Goal: Transaction & Acquisition: Purchase product/service

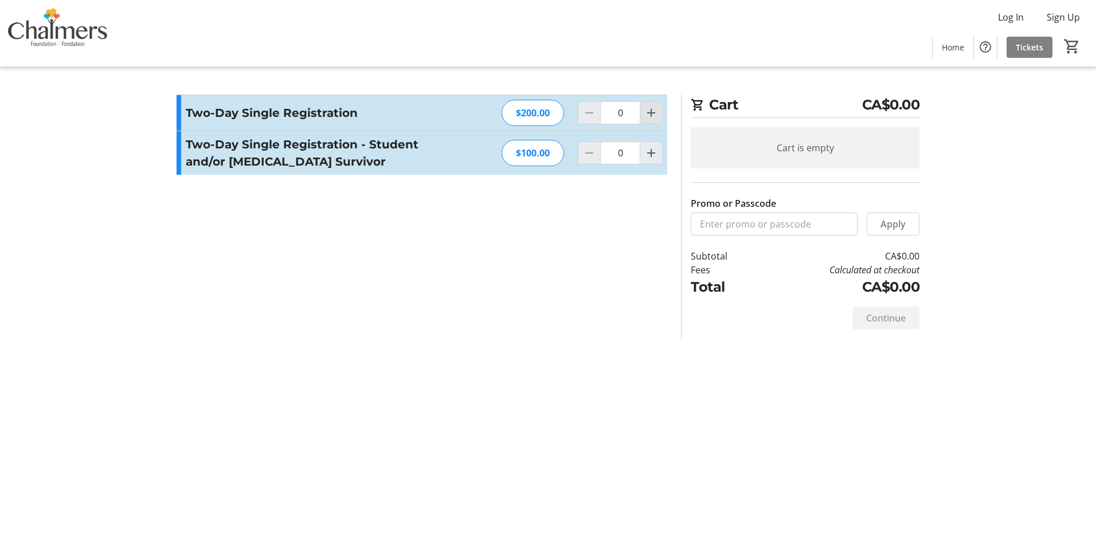
click at [649, 119] on mat-icon "Increment by one" at bounding box center [651, 113] width 14 height 14
type input "1"
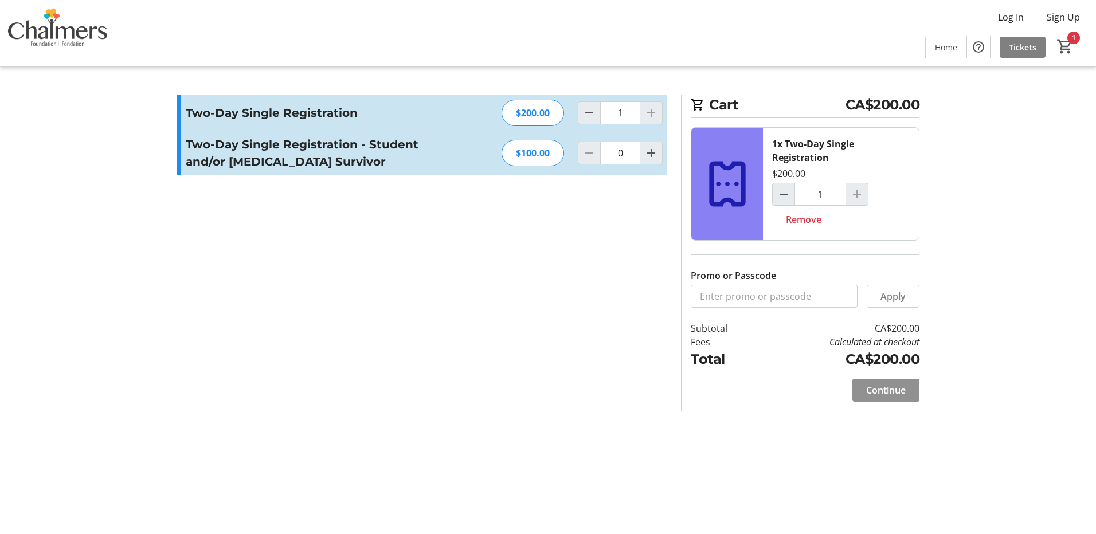
click at [882, 383] on button "Continue" at bounding box center [885, 390] width 67 height 23
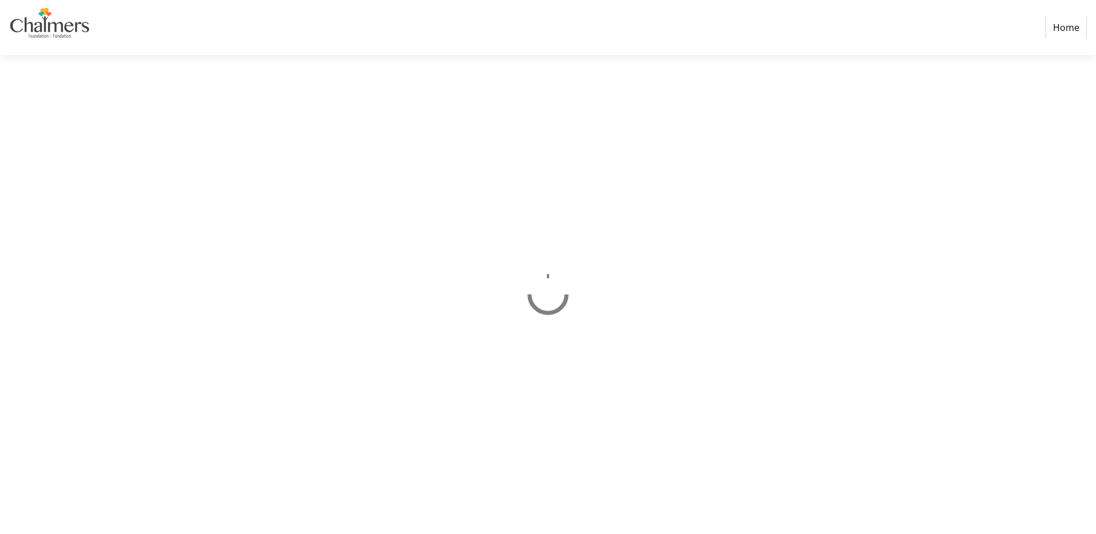
select select "CA"
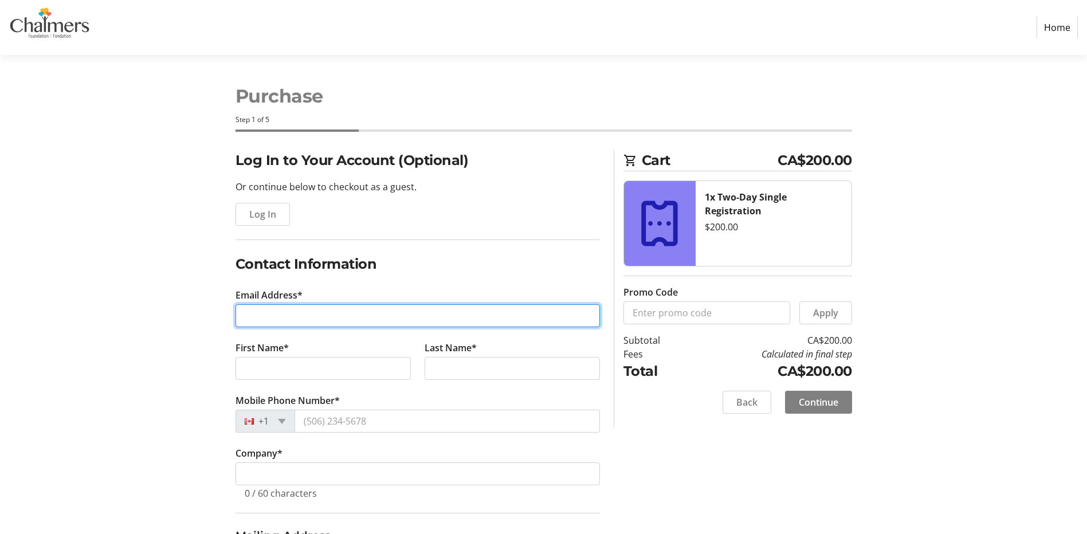
click at [384, 320] on input "Email Address*" at bounding box center [418, 315] width 365 height 23
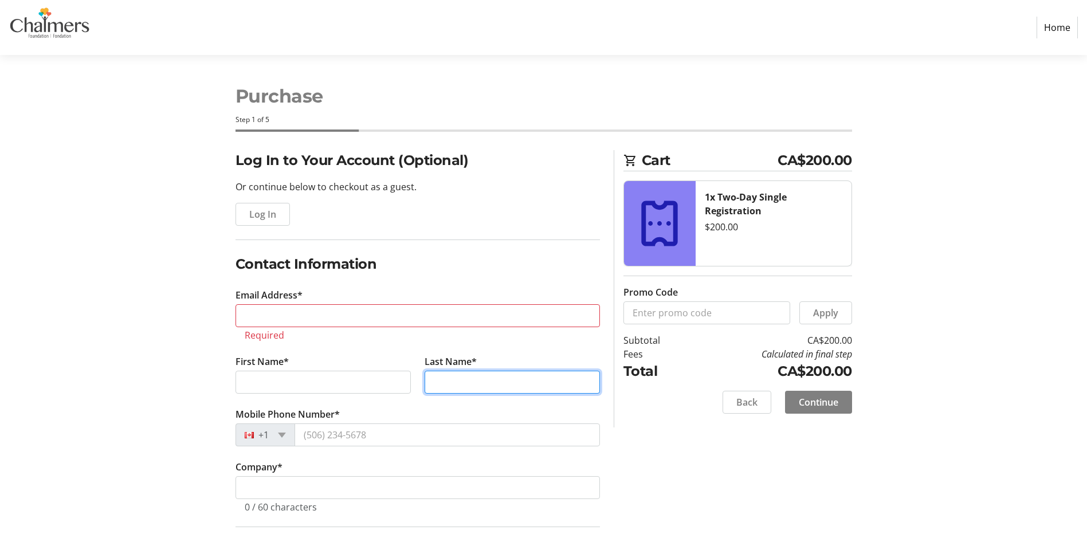
click at [481, 373] on input "Last Name*" at bounding box center [512, 382] width 175 height 23
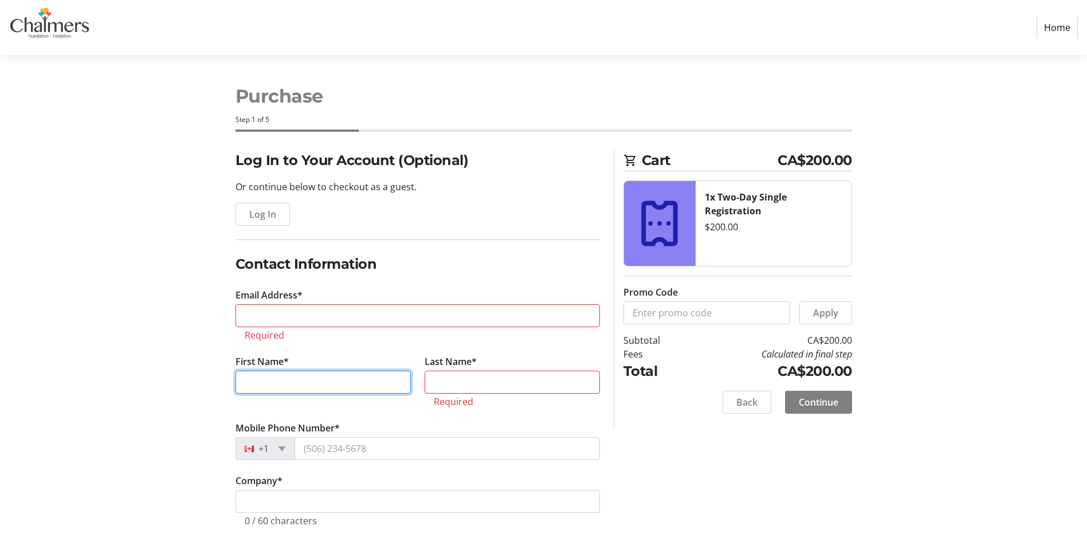
click at [357, 385] on input "First Name*" at bounding box center [323, 382] width 175 height 23
type input "[PERSON_NAME]"
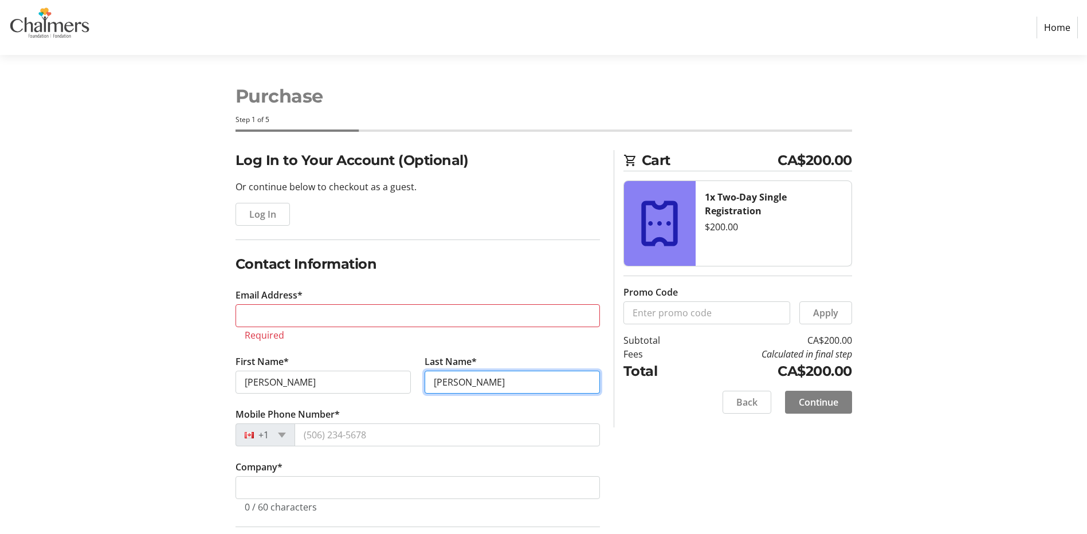
type input "[PERSON_NAME]"
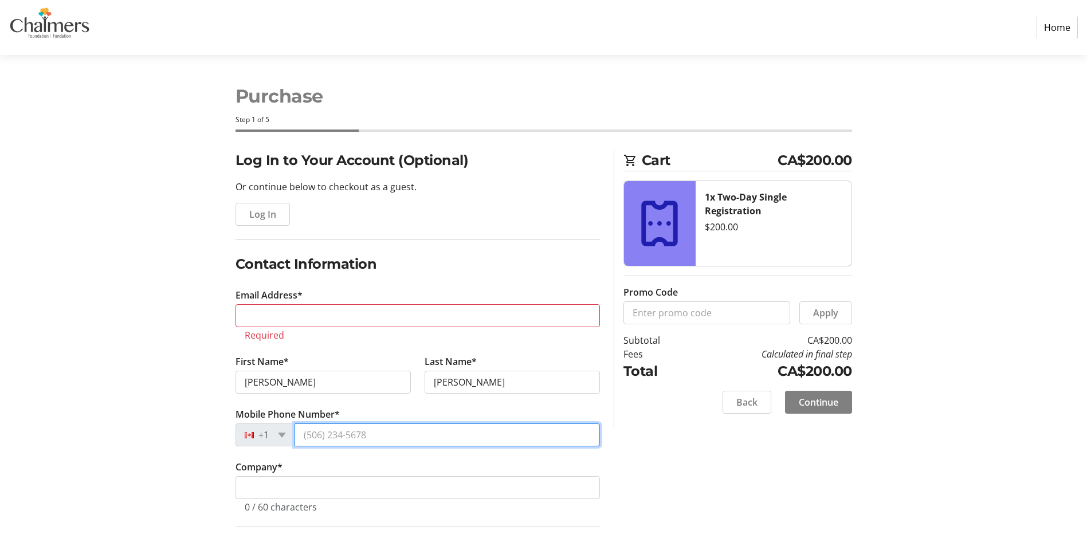
click at [374, 435] on input "Mobile Phone Number*" at bounding box center [448, 435] width 306 height 23
type input "[PHONE_NUMBER]"
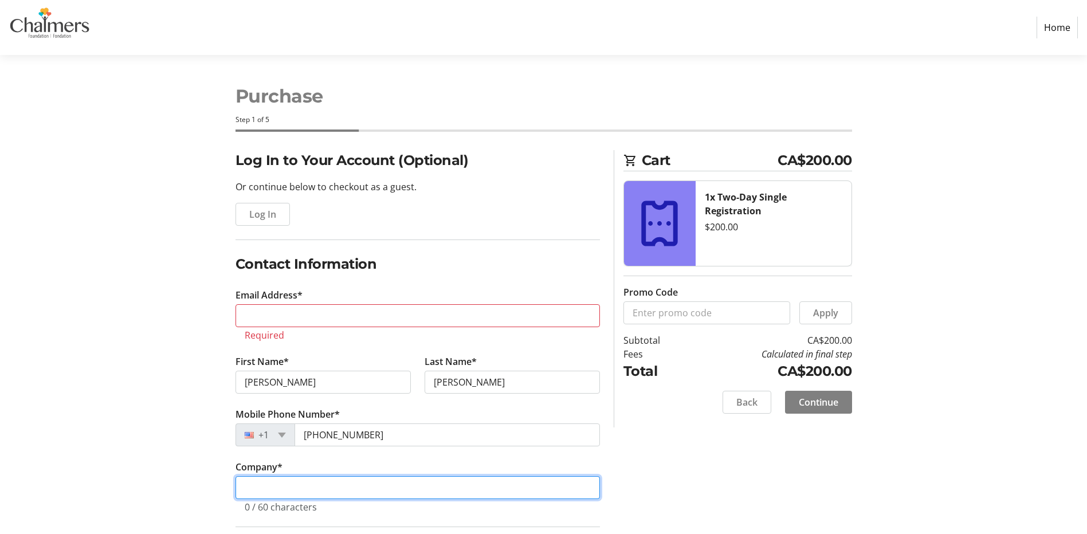
click at [377, 495] on input "Company *" at bounding box center [418, 487] width 365 height 23
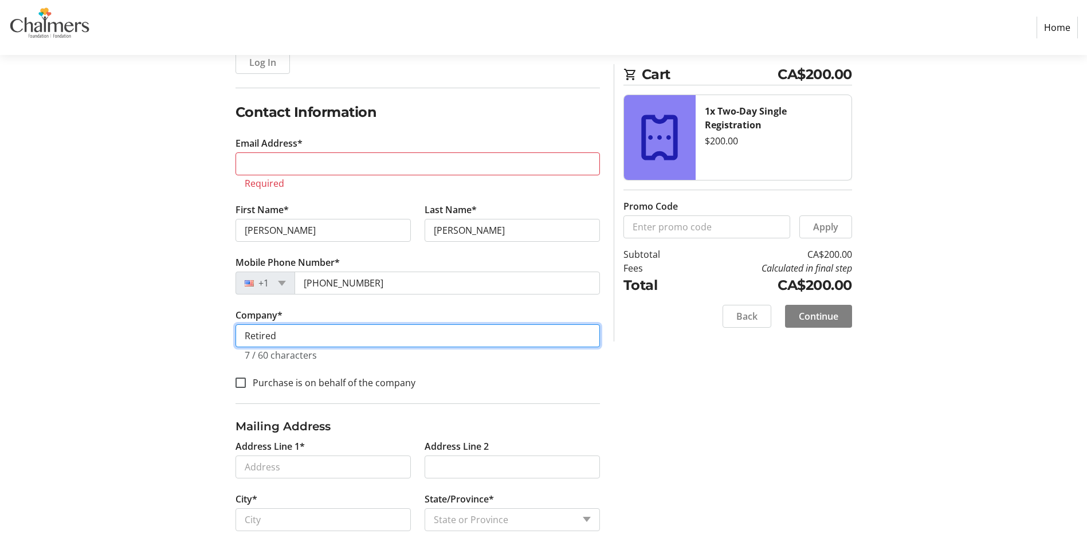
scroll to position [172, 0]
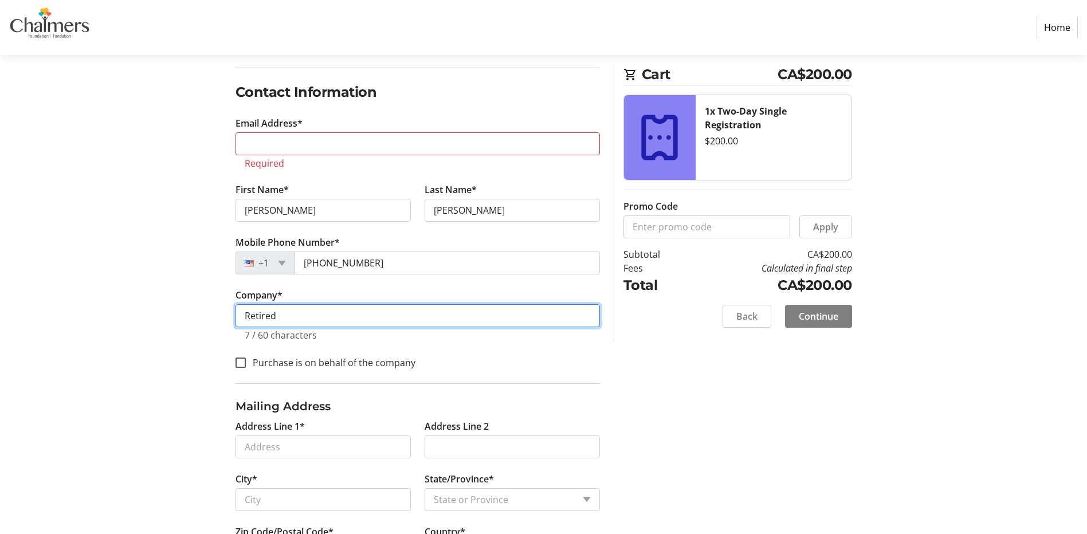
type input "Retired"
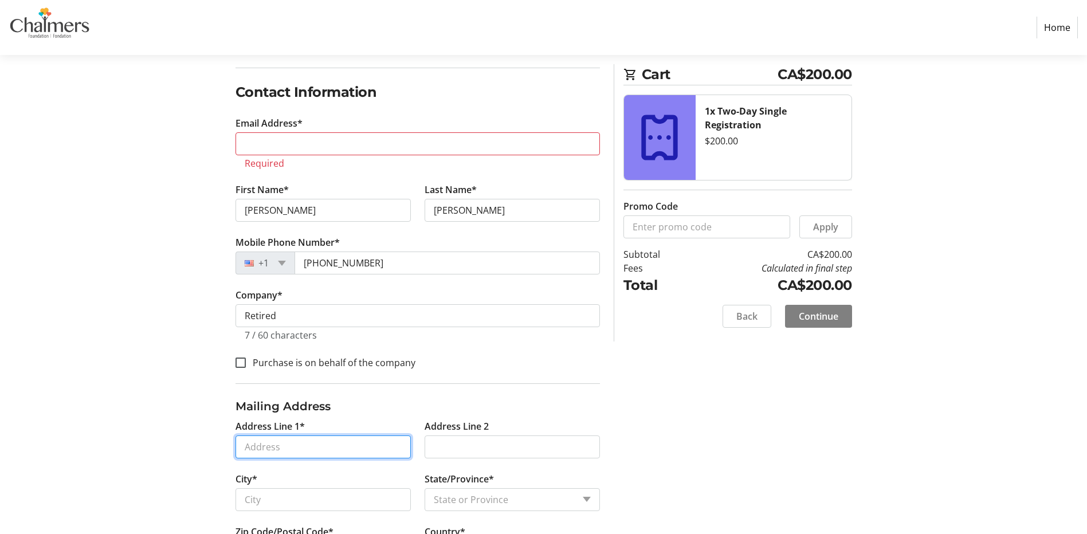
click at [330, 445] on input "Address Line 1*" at bounding box center [323, 447] width 175 height 23
type input "[STREET_ADDRESS]"
type input "Kingsclear"
select select "NB"
type input "E3E 1H3"
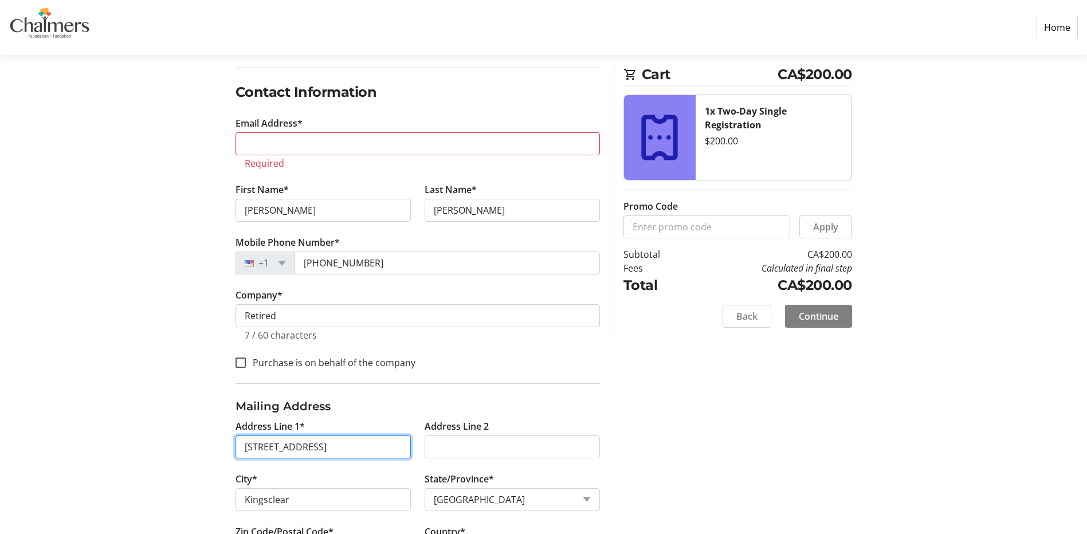
click at [370, 446] on input "[STREET_ADDRESS]" at bounding box center [323, 447] width 175 height 23
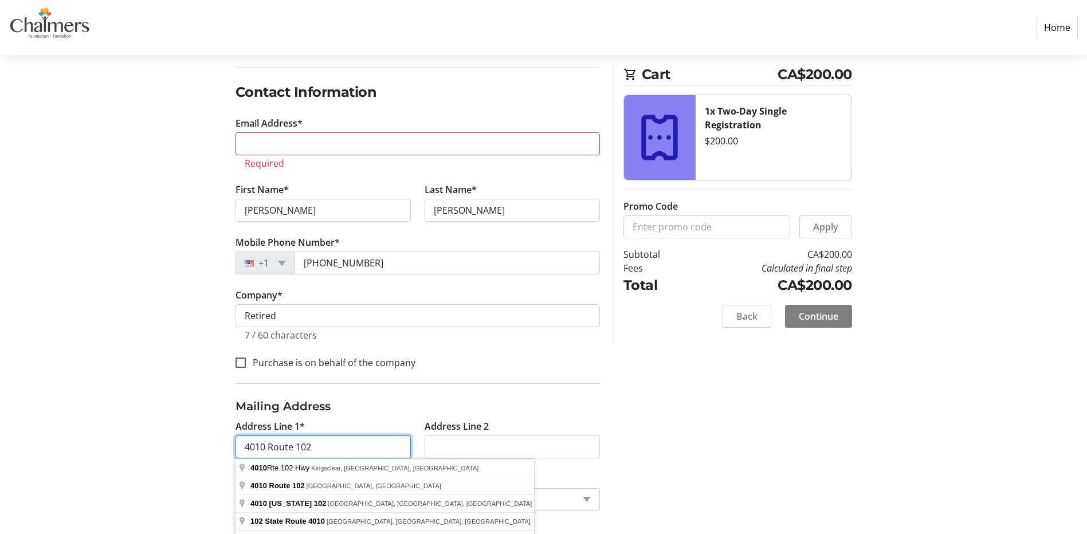
type input "4010 Route 102"
click at [368, 406] on h3 "Mailing Address" at bounding box center [418, 406] width 365 height 17
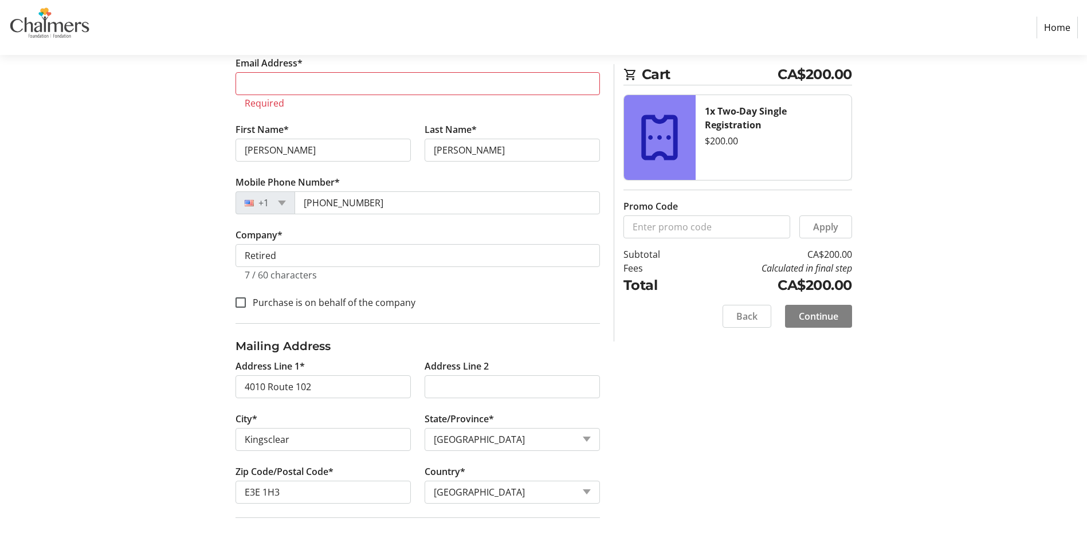
scroll to position [401, 0]
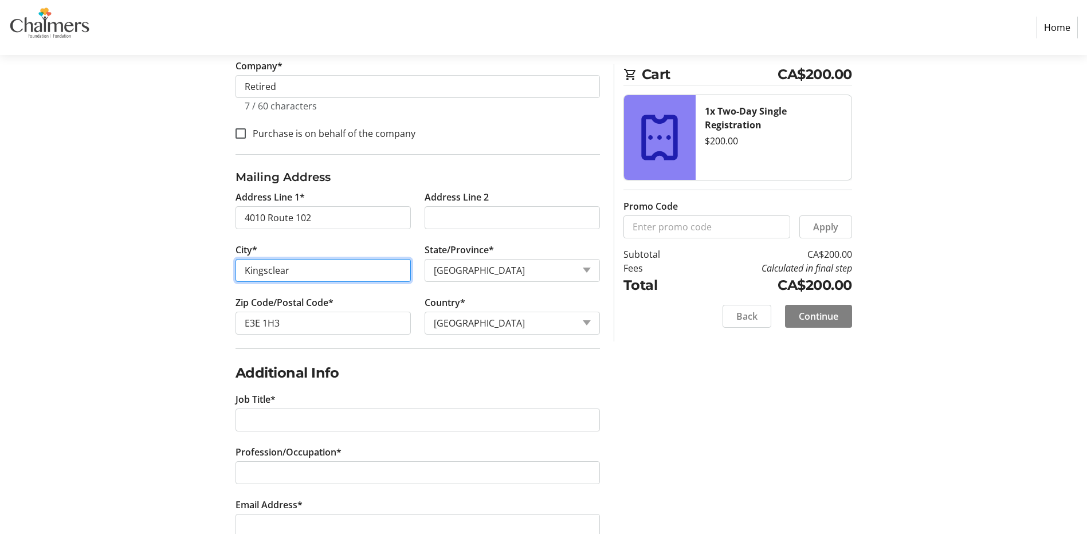
click at [242, 265] on input "Kingsclear" at bounding box center [323, 270] width 175 height 23
type input "Lower Kingsclear"
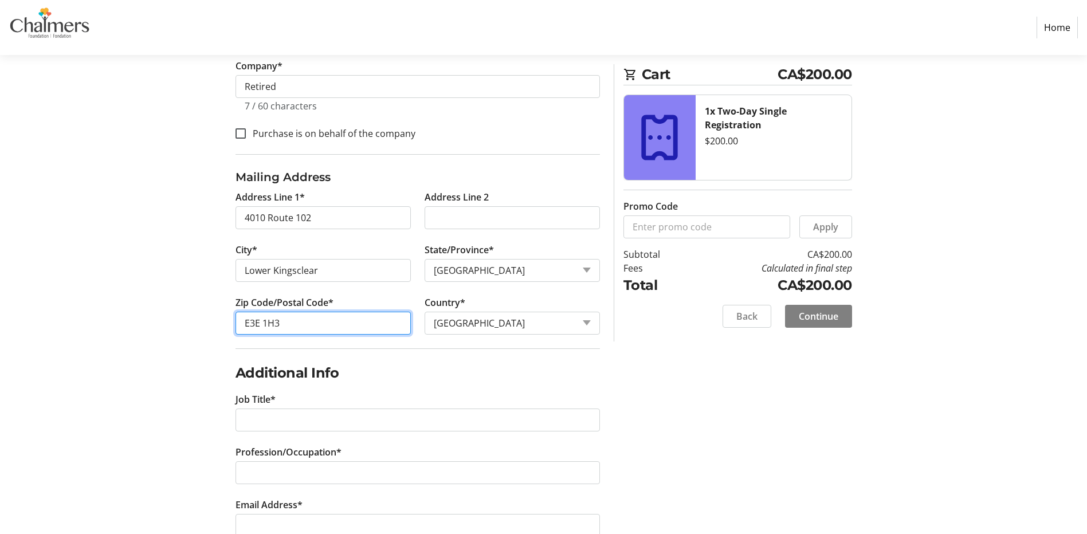
click at [298, 319] on input "E3E 1H3" at bounding box center [323, 323] width 175 height 23
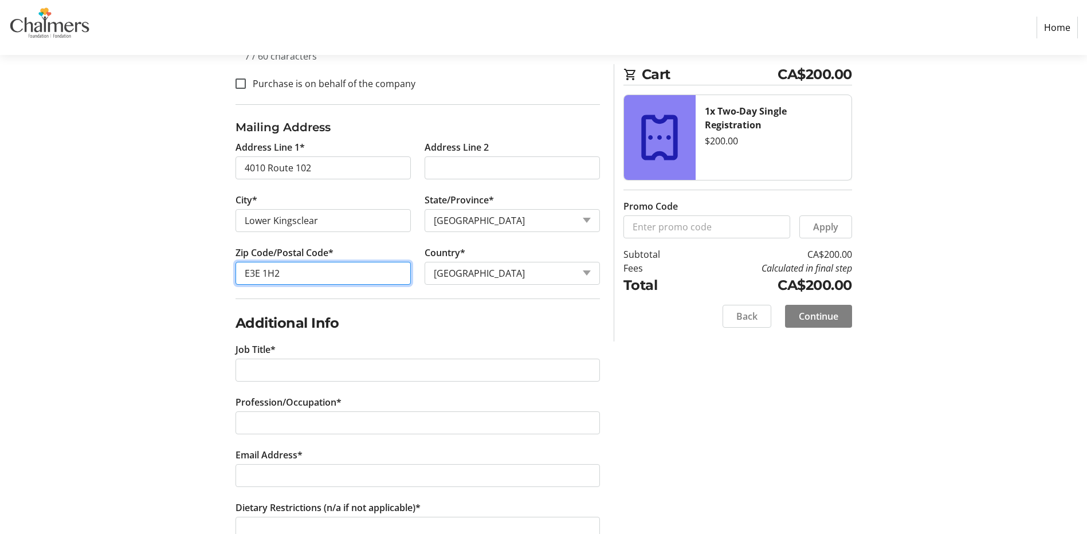
scroll to position [573, 0]
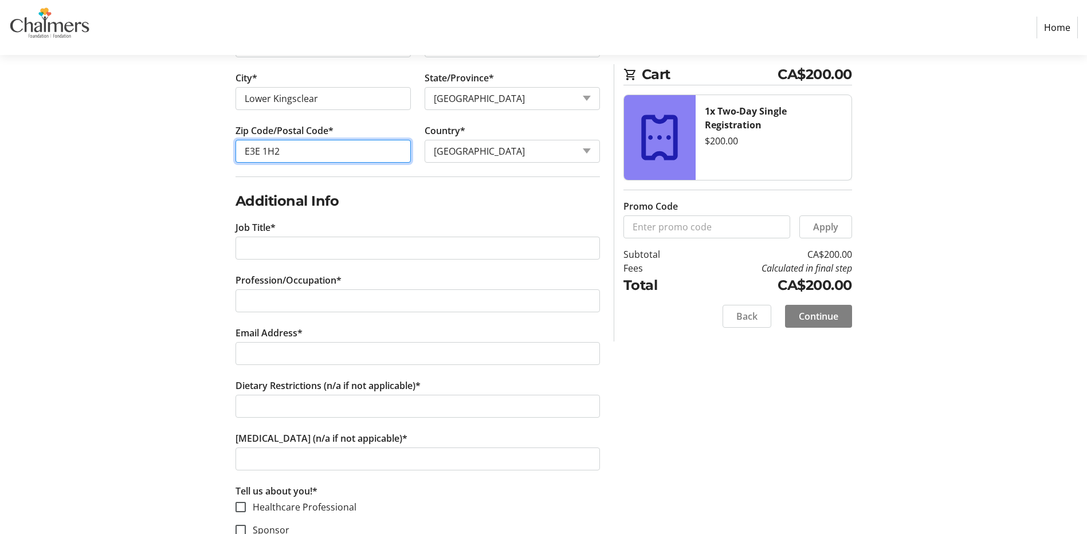
type input "E3E 1H2"
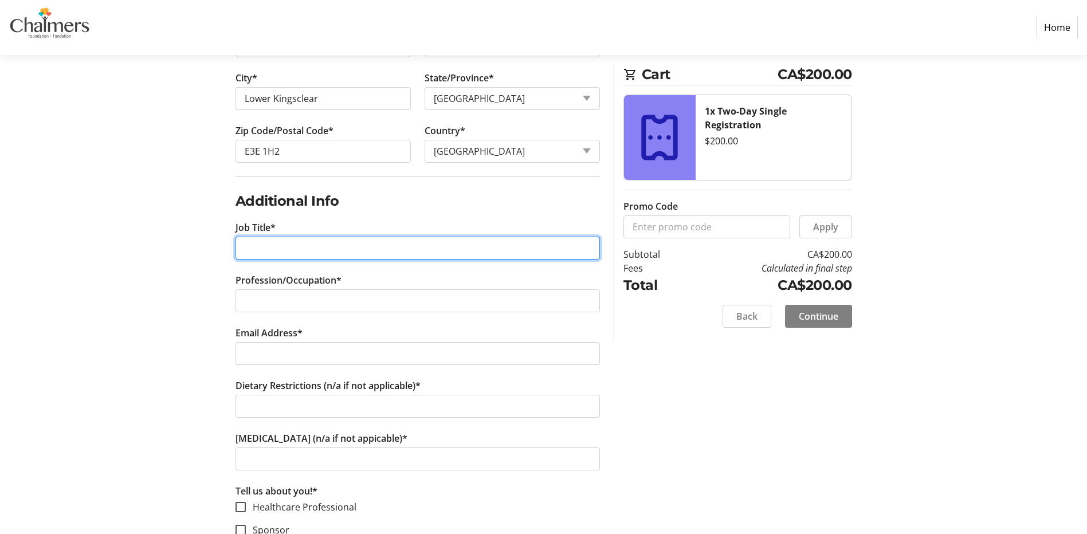
click at [347, 246] on input "Job Title*" at bounding box center [418, 248] width 365 height 23
type input "Retired"
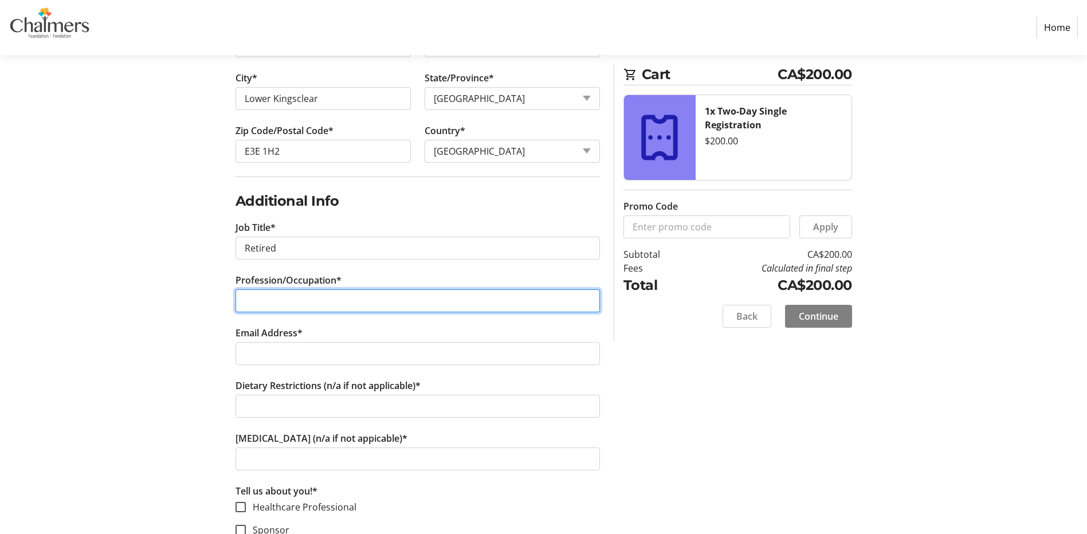
click at [365, 300] on input "Profession/Occupation*" at bounding box center [418, 300] width 365 height 23
type input "E"
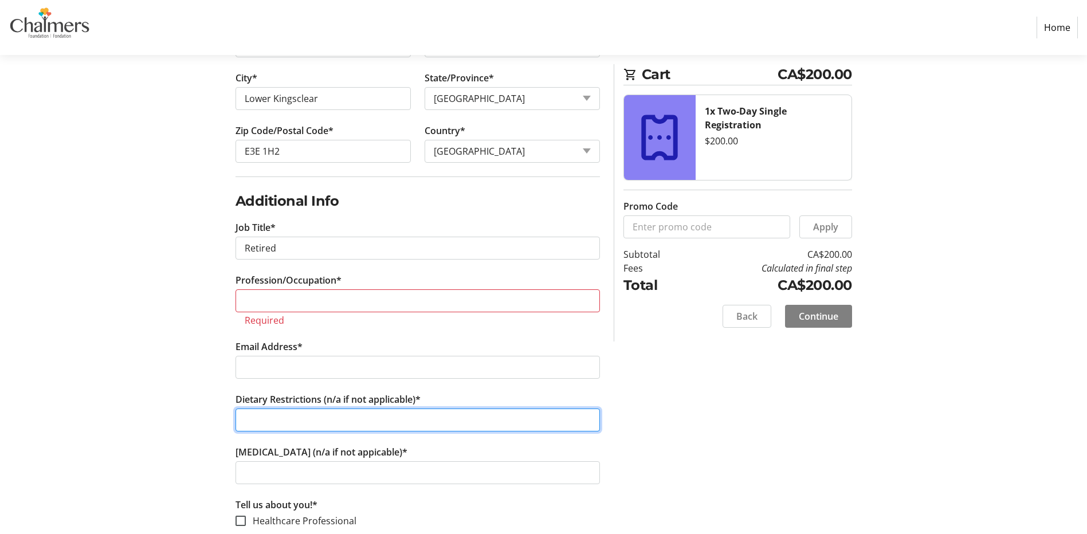
click at [333, 405] on tr-form-field "Dietary Restrictions (n/a if not applicable)*" at bounding box center [418, 419] width 365 height 53
type input "N/A"
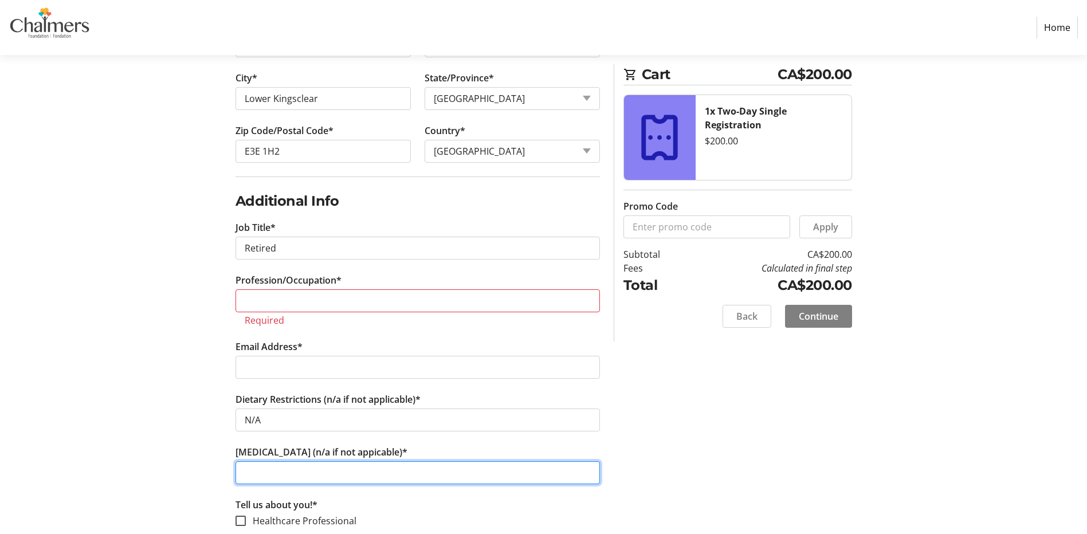
click at [314, 472] on input "[MEDICAL_DATA] (n/a if not appicable)*" at bounding box center [418, 472] width 365 height 23
type input "N/A"
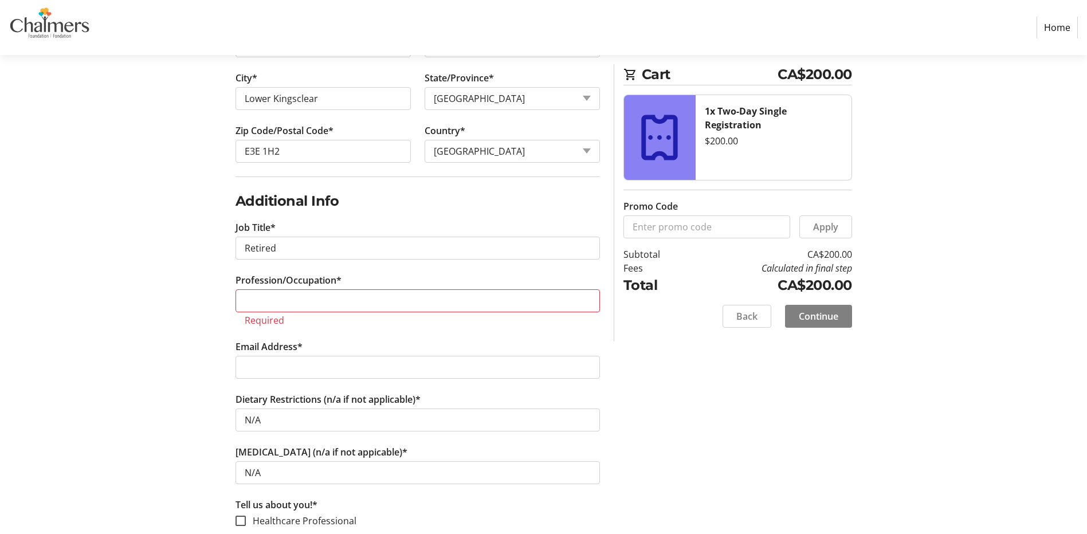
click at [719, 419] on div "Log In to Your Account (Optional) Or continue below to checkout as a guest. Log…" at bounding box center [544, 123] width 757 height 1093
click at [365, 303] on input "Profession/Occupation*" at bounding box center [418, 300] width 365 height 23
paste input "[PERSON_NAME] BEng, PEng"
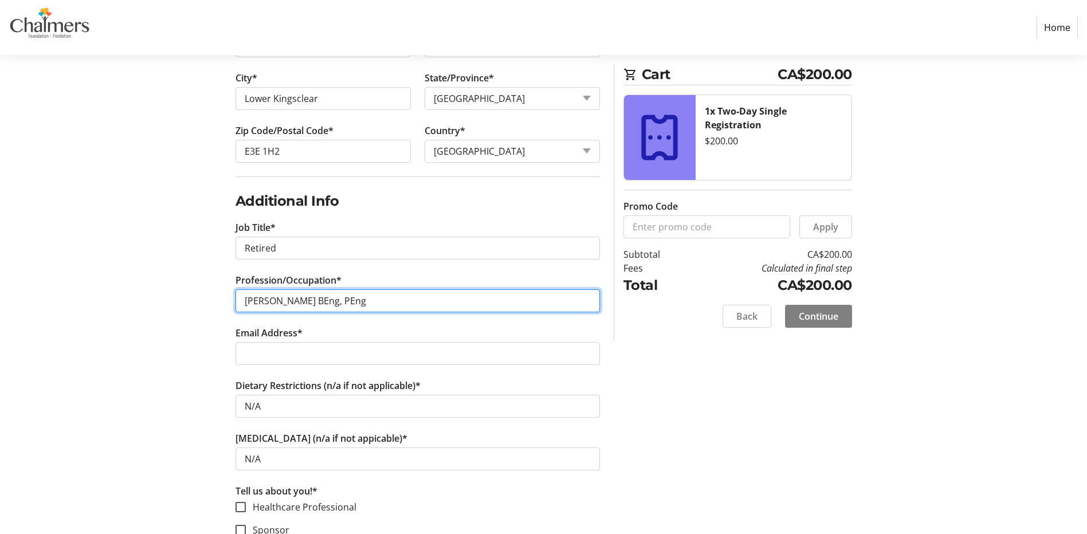
drag, startPoint x: 328, startPoint y: 302, endPoint x: 244, endPoint y: 303, distance: 83.7
click at [244, 303] on input "[PERSON_NAME] BEng, PEng" at bounding box center [418, 300] width 365 height 23
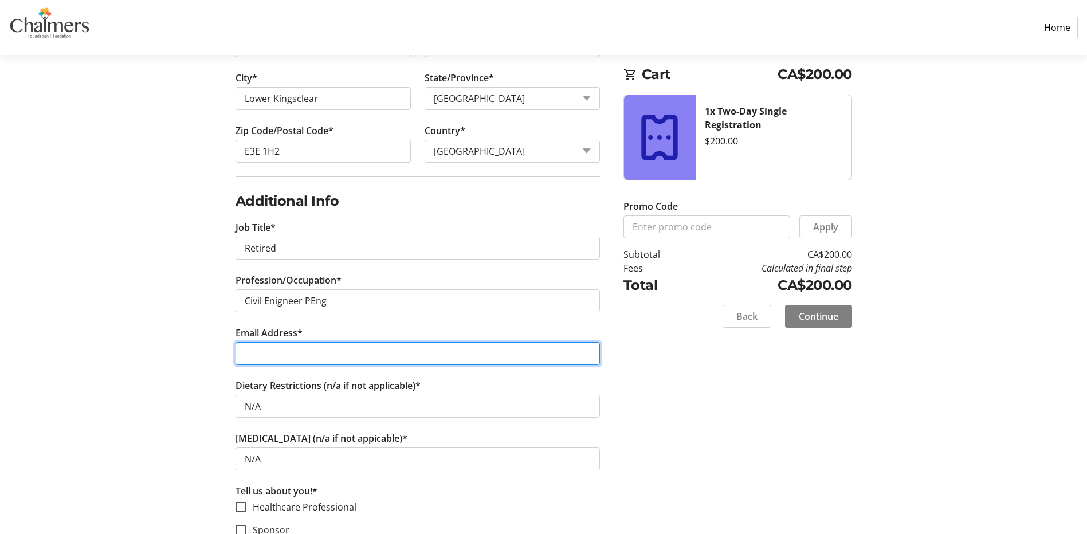
click at [309, 357] on input "Email Address*" at bounding box center [418, 353] width 365 height 23
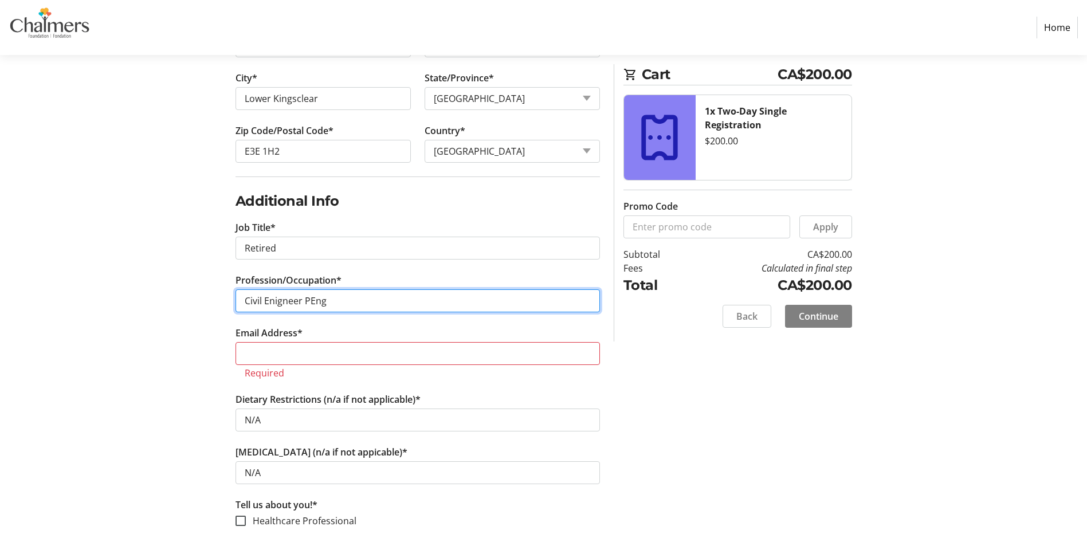
click at [349, 303] on input "Civil Enigneer PEng" at bounding box center [418, 300] width 365 height 23
click at [291, 301] on input "Civil Enigneer PEng" at bounding box center [418, 300] width 365 height 23
click at [300, 301] on input "Civil Enigneer PEng" at bounding box center [418, 300] width 365 height 23
drag, startPoint x: 317, startPoint y: 303, endPoint x: 339, endPoint y: 300, distance: 22.6
click at [339, 300] on input "Civil Engineer PEng" at bounding box center [418, 300] width 365 height 23
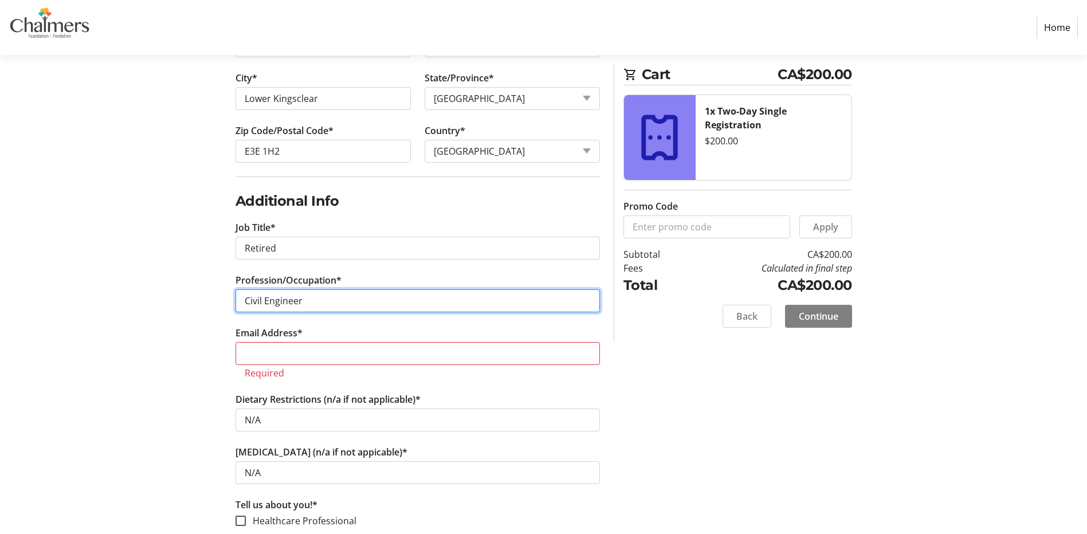
type input "Civil Engineer"
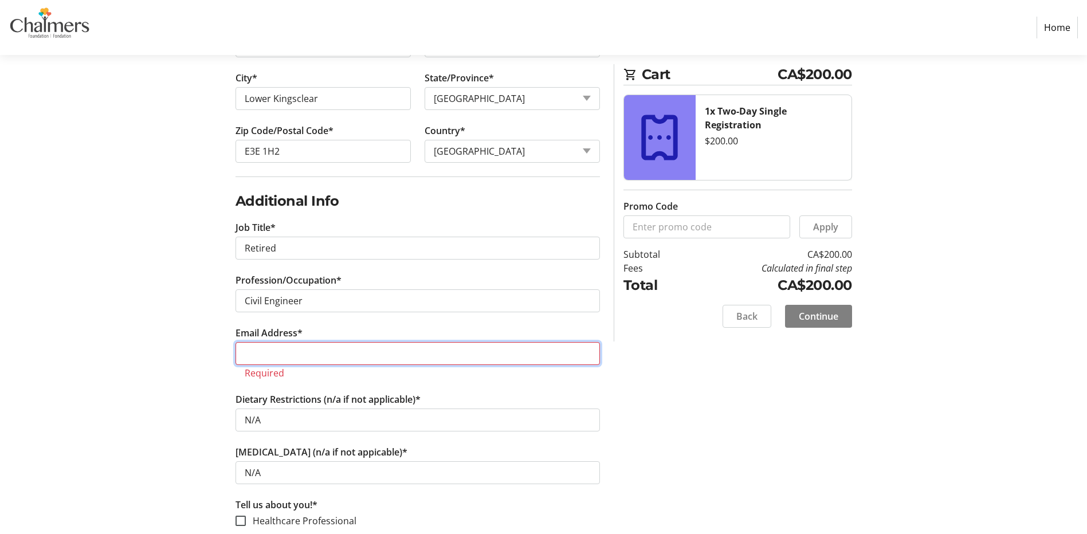
click at [315, 349] on input "Email Address*" at bounding box center [418, 353] width 365 height 23
drag, startPoint x: 821, startPoint y: 420, endPoint x: 816, endPoint y: 417, distance: 5.9
click at [821, 420] on div "Log In to Your Account (Optional) Or continue below to checkout as a guest. Log…" at bounding box center [544, 123] width 757 height 1093
click at [390, 346] on input "Email Address*" at bounding box center [418, 353] width 365 height 23
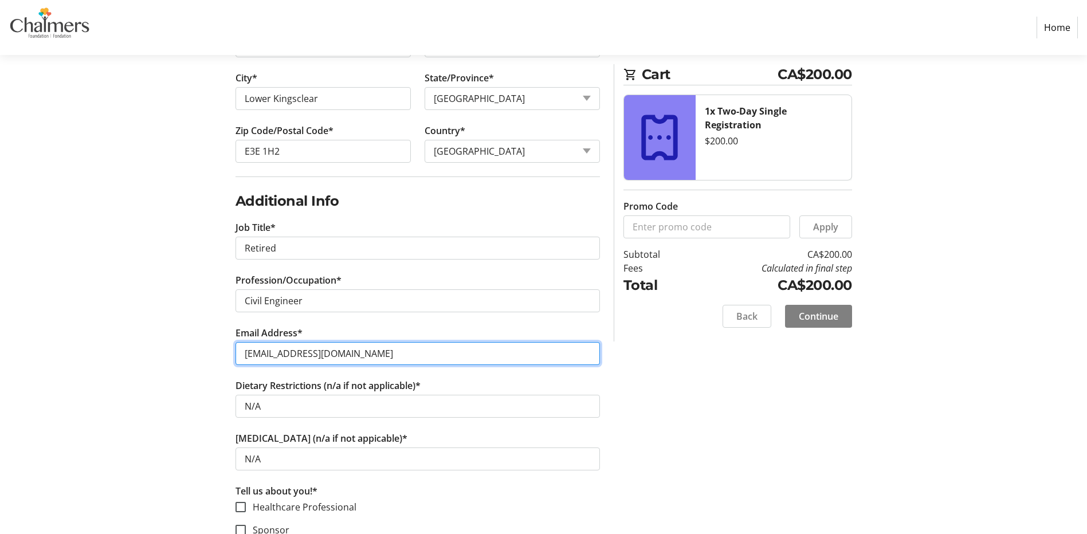
drag, startPoint x: 345, startPoint y: 353, endPoint x: 225, endPoint y: 346, distance: 120.0
click at [225, 346] on div "Log In to Your Account (Optional) Or continue below to checkout as a guest. Log…" at bounding box center [544, 116] width 757 height 1079
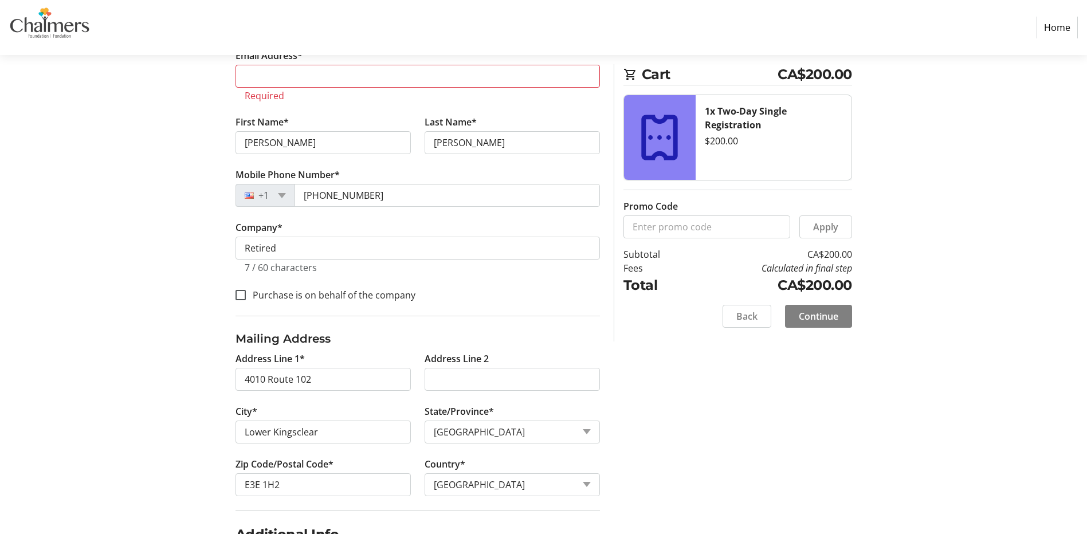
scroll to position [172, 0]
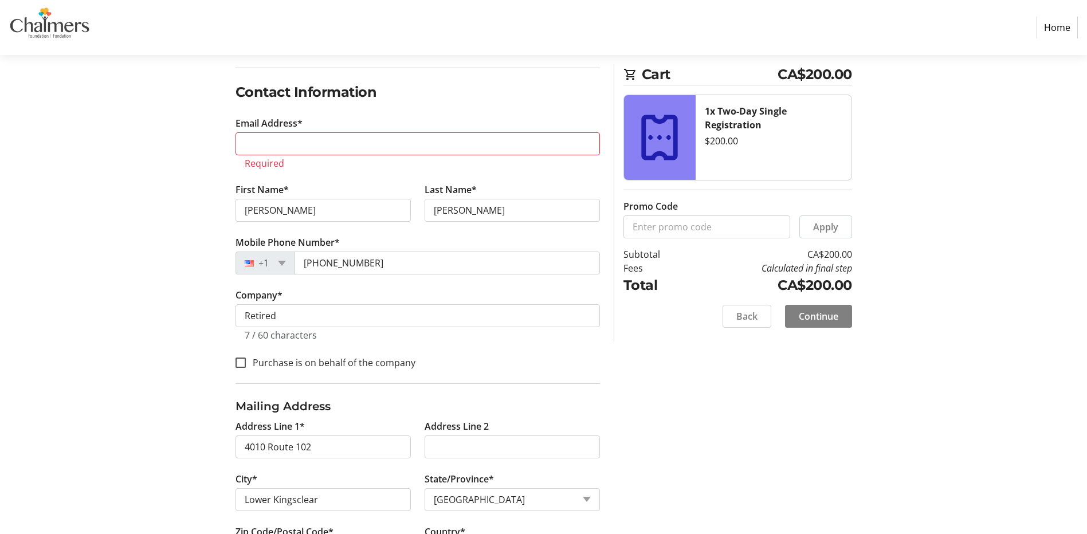
type input "[EMAIL_ADDRESS][DOMAIN_NAME]"
click at [279, 142] on input "Email Address*" at bounding box center [418, 143] width 365 height 23
paste input "[EMAIL_ADDRESS][DOMAIN_NAME]"
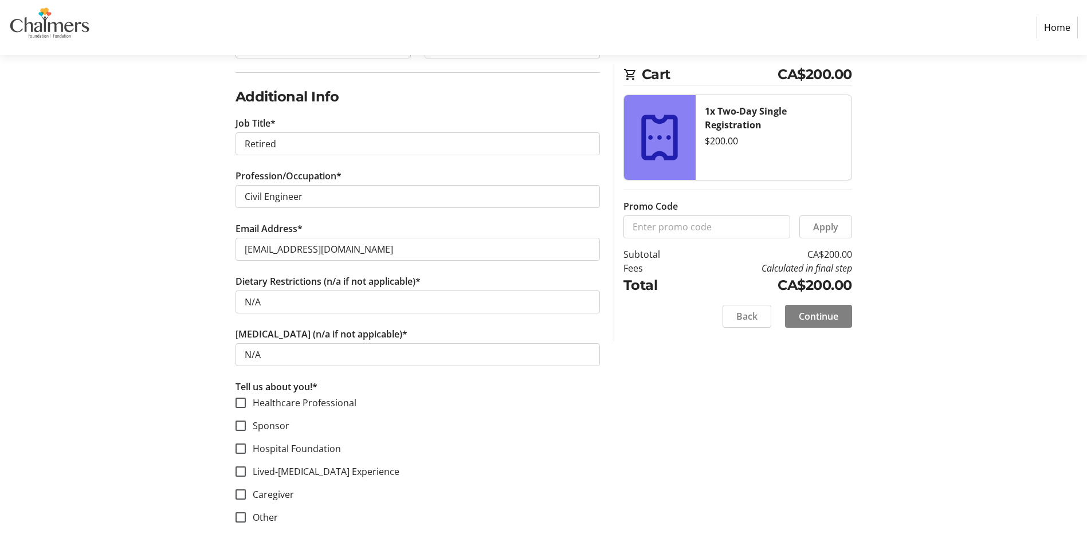
scroll to position [682, 0]
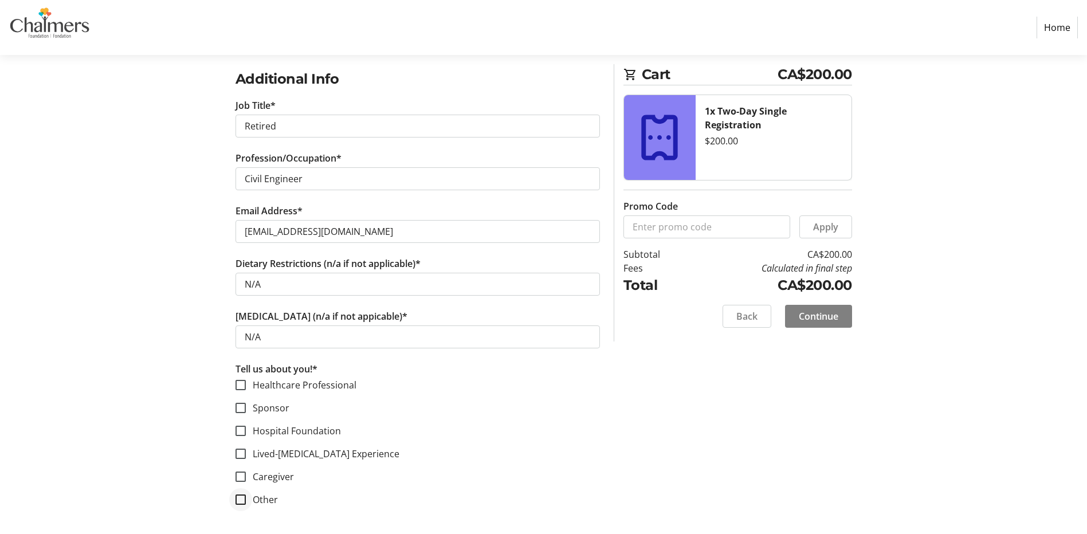
type input "[EMAIL_ADDRESS][DOMAIN_NAME]"
click at [242, 501] on input "Other" at bounding box center [241, 500] width 10 height 10
checkbox input "true"
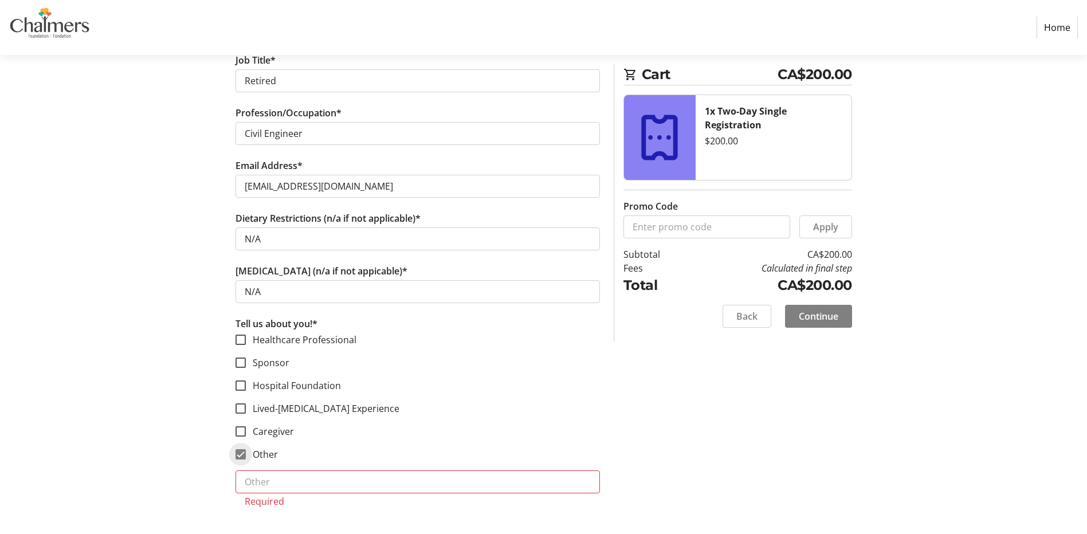
scroll to position [727, 0]
click at [263, 487] on input "text" at bounding box center [418, 481] width 365 height 23
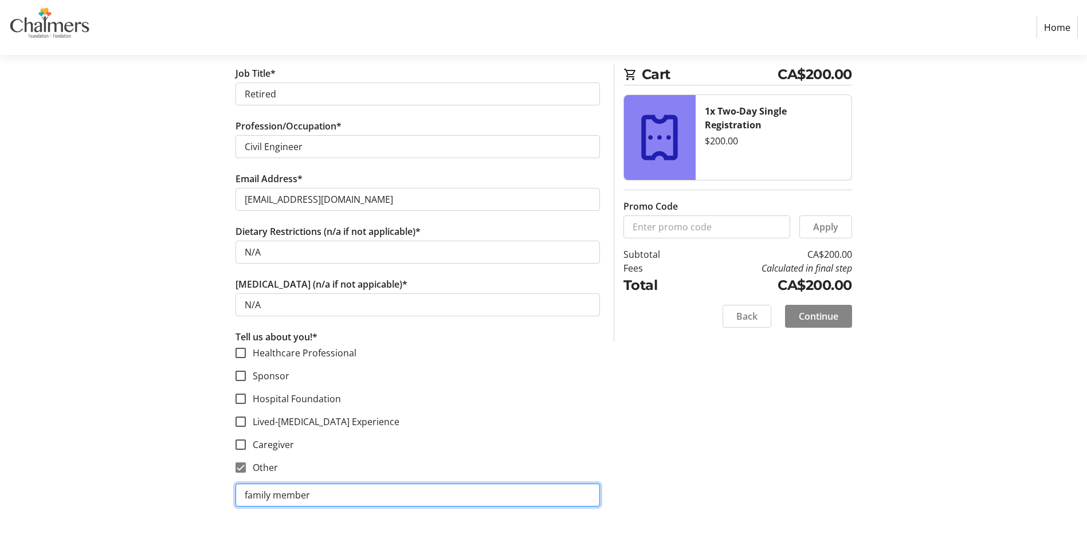
type input "family member"
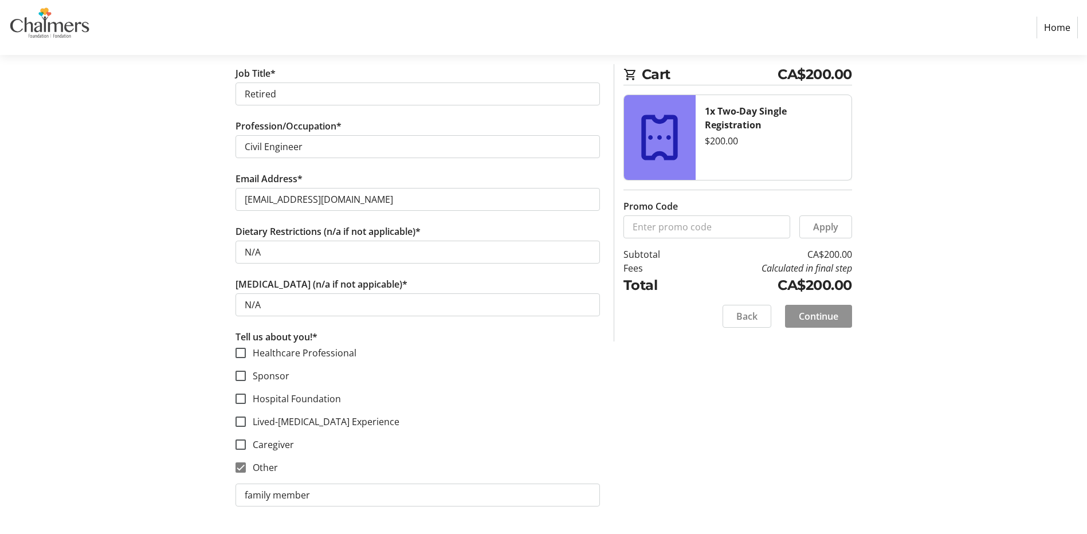
click at [808, 318] on span "Continue" at bounding box center [819, 317] width 40 height 14
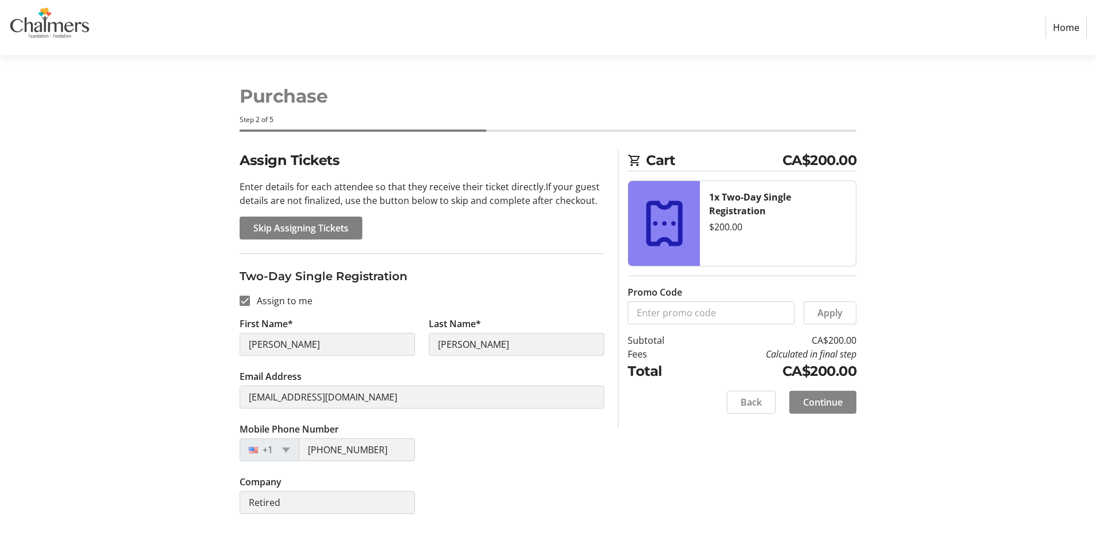
click at [817, 401] on span "Continue" at bounding box center [823, 403] width 40 height 14
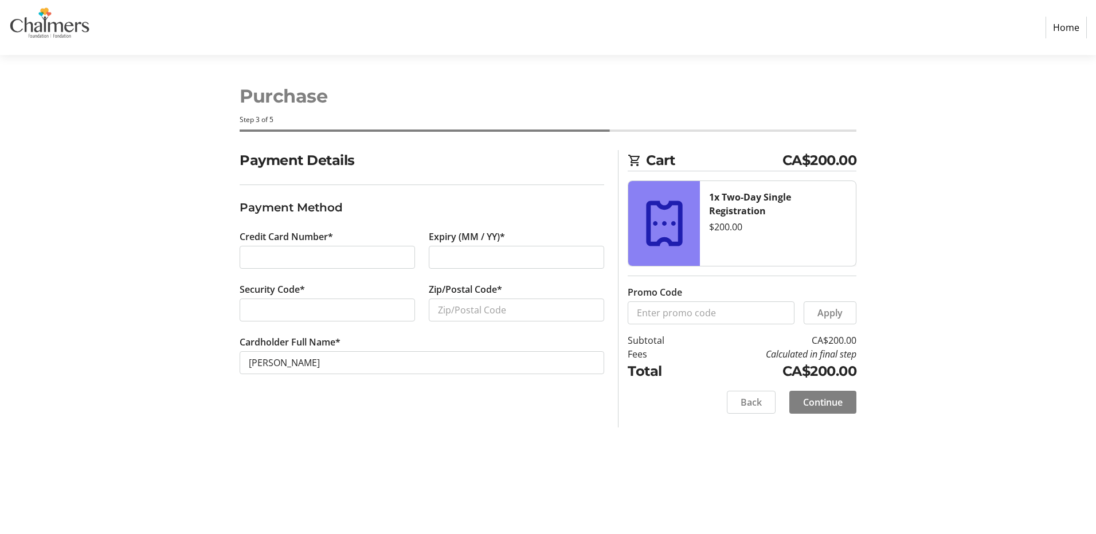
click at [375, 272] on div "Credit Card Number*" at bounding box center [327, 256] width 189 height 53
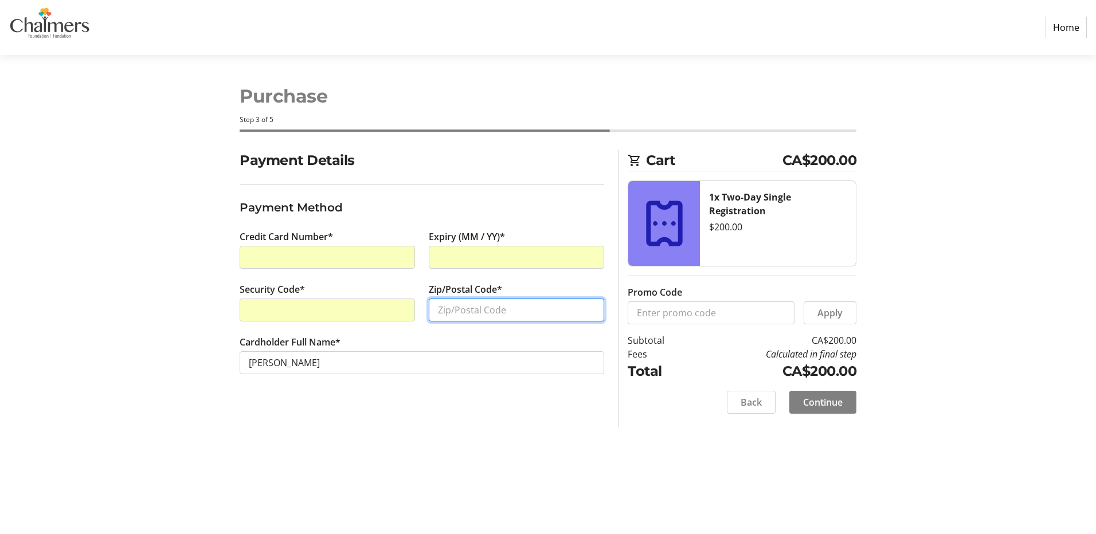
click at [478, 311] on input "Zip/Postal Code*" at bounding box center [516, 310] width 175 height 23
type input "E3E1H1"
click at [836, 410] on span at bounding box center [822, 403] width 67 height 28
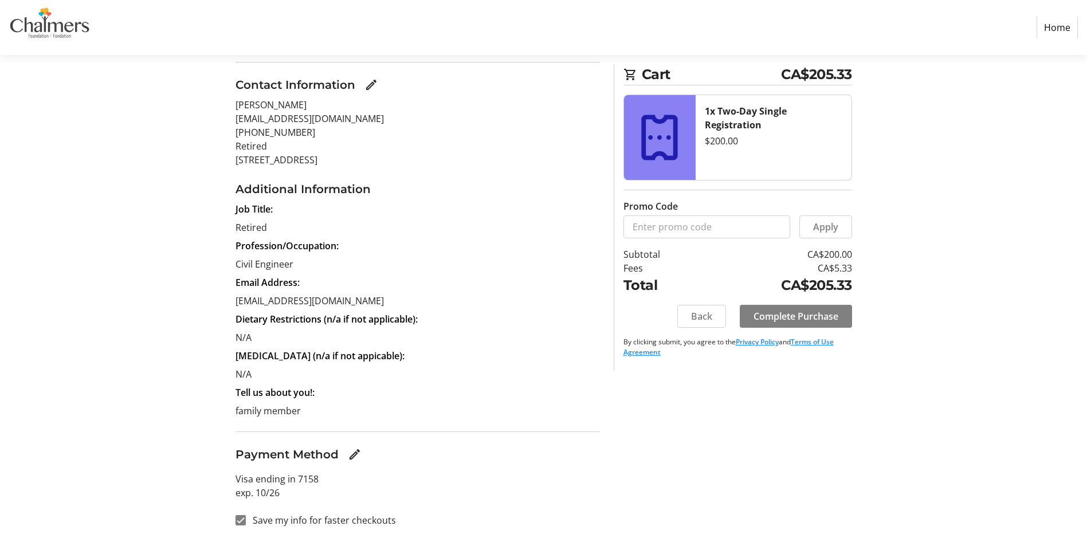
scroll to position [130, 0]
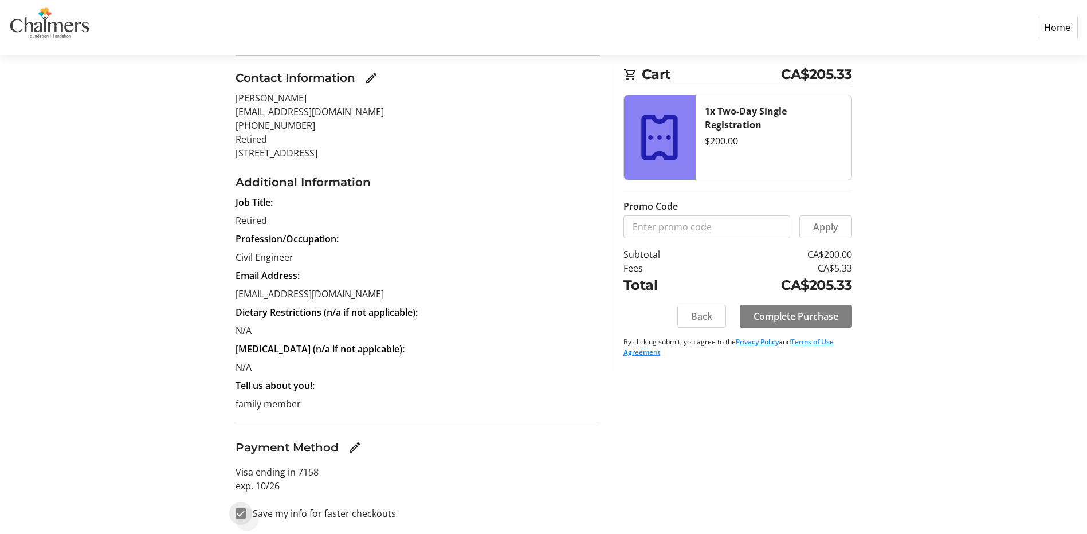
click at [240, 515] on input "Save my info for faster checkouts" at bounding box center [241, 513] width 10 height 10
checkbox input "false"
click at [802, 315] on span "Complete Purchase" at bounding box center [796, 317] width 85 height 14
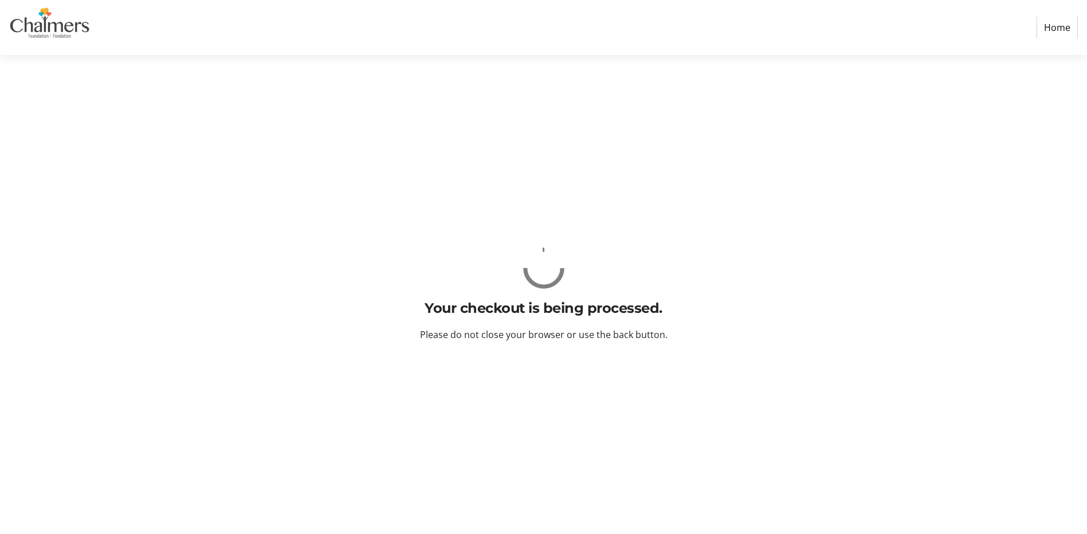
scroll to position [0, 0]
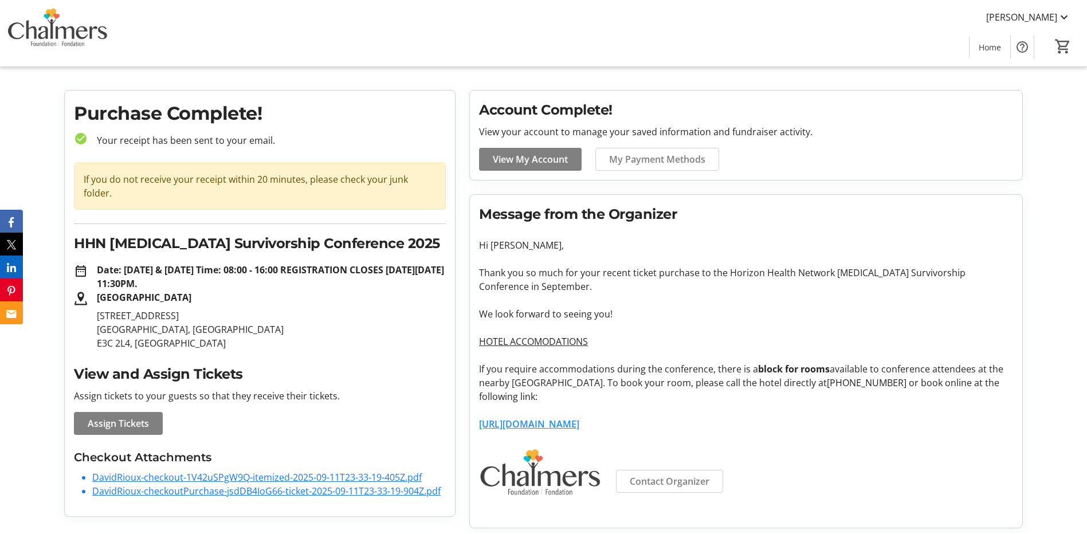
scroll to position [18, 0]
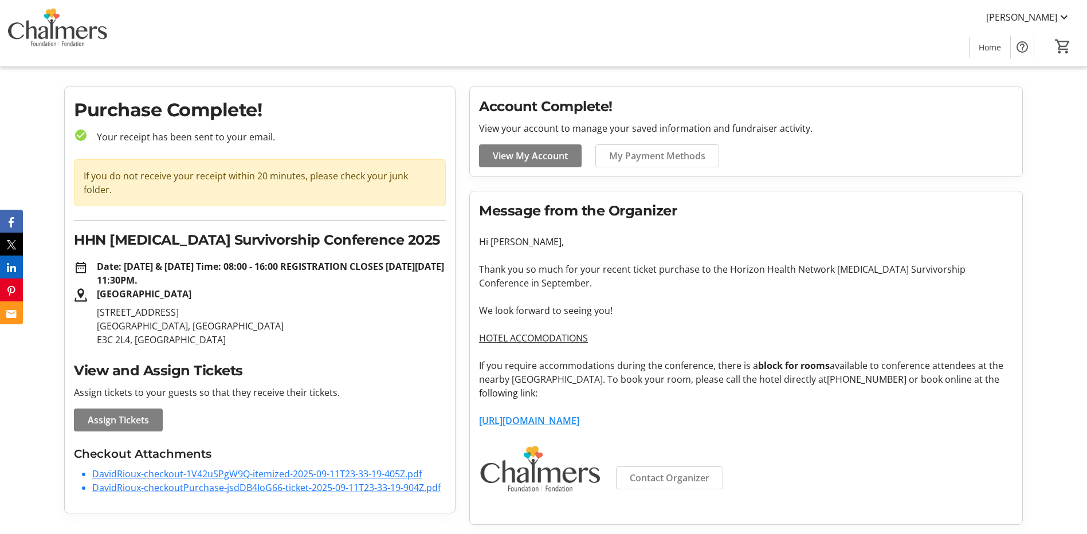
click at [228, 468] on link "DavidRioux-checkout-1V42uSPgW9Q-itemized-2025-09-11T23-33-19-405Z.pdf" at bounding box center [257, 474] width 330 height 13
